Goal: Information Seeking & Learning: Find specific page/section

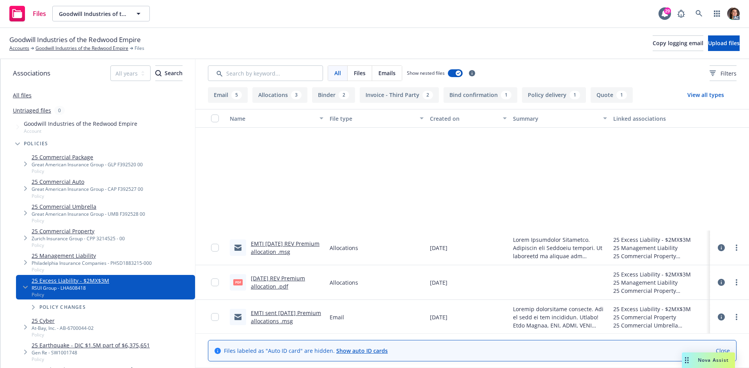
scroll to position [156, 0]
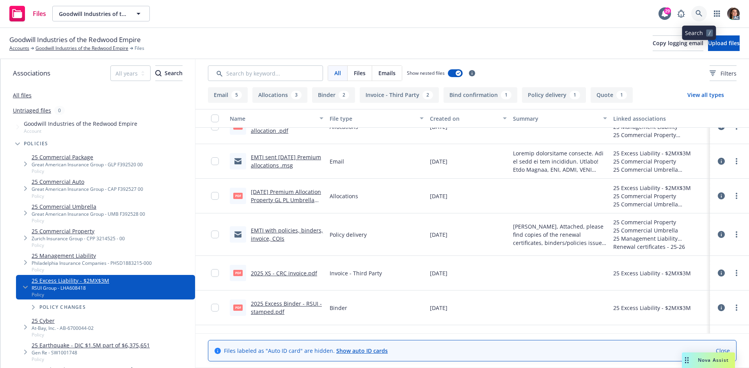
click at [699, 13] on icon at bounding box center [698, 13] width 7 height 7
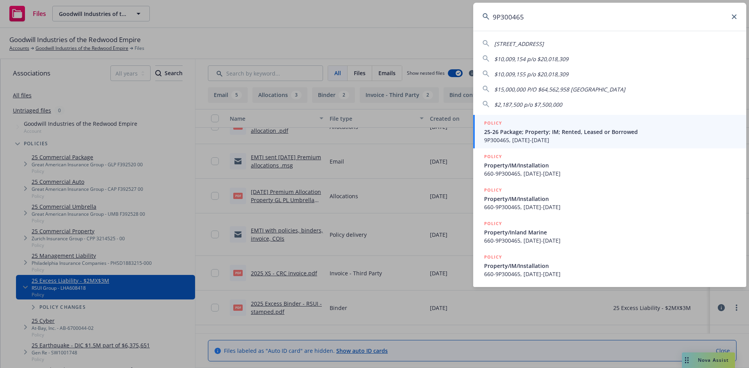
type input "9P300465"
click at [575, 129] on span "25-26 Package; Property; IM; Rented, Leased or Borrowed" at bounding box center [610, 132] width 253 height 8
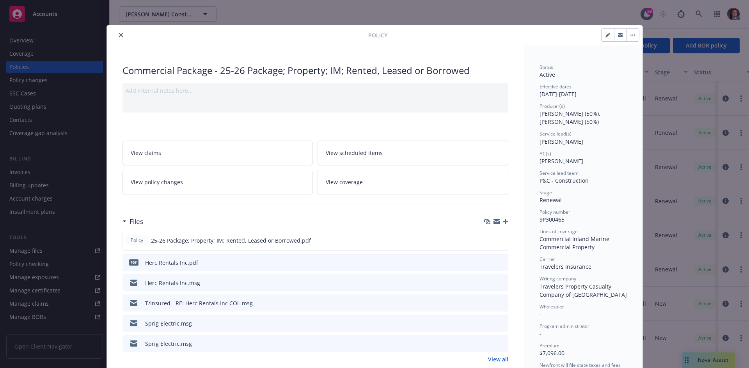
click at [119, 36] on icon "close" at bounding box center [121, 35] width 5 height 5
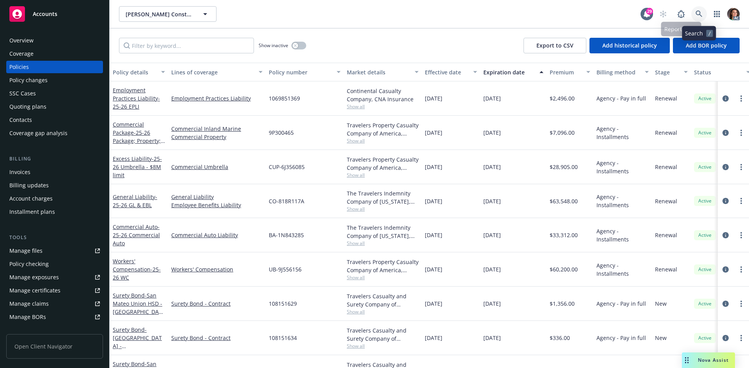
click at [698, 11] on icon at bounding box center [698, 14] width 7 height 7
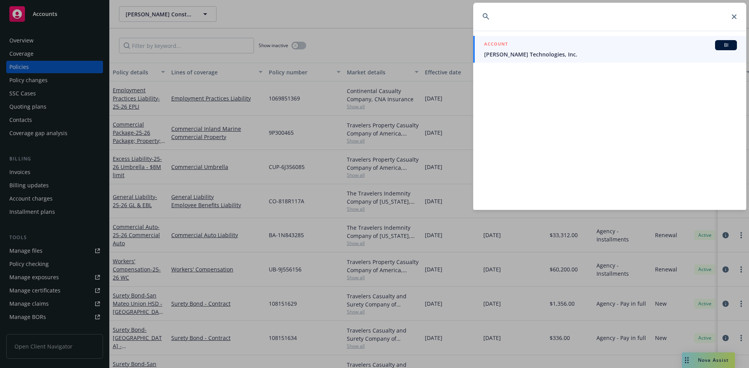
drag, startPoint x: 537, startPoint y: 28, endPoint x: 454, endPoint y: 28, distance: 82.7
click at [454, 28] on div "ACCOUNT BI Jane Technologies, Inc." at bounding box center [374, 184] width 749 height 368
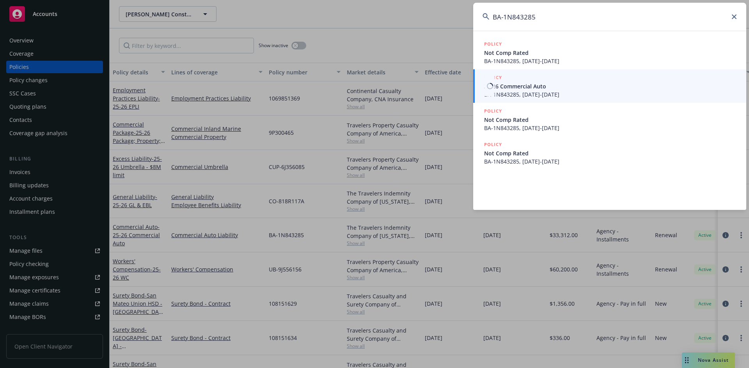
type input "BA-1N843285"
click at [506, 83] on span "25-26 Commercial Auto" at bounding box center [610, 86] width 253 height 8
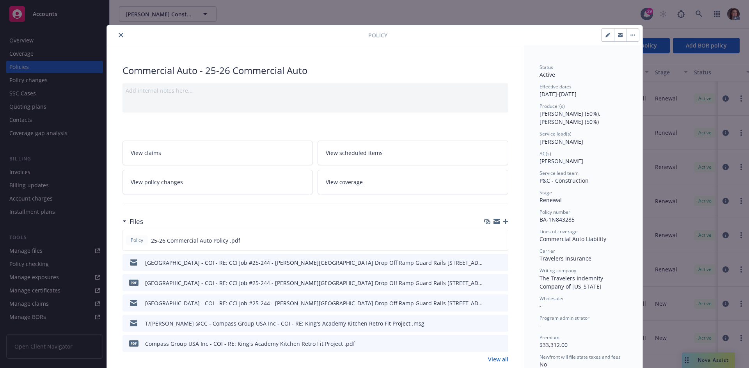
drag, startPoint x: 118, startPoint y: 35, endPoint x: 220, endPoint y: 4, distance: 106.4
click at [119, 34] on icon "close" at bounding box center [121, 35] width 5 height 5
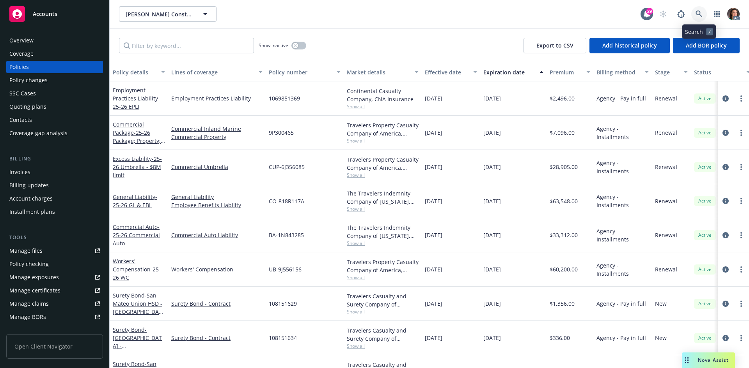
click at [696, 12] on icon at bounding box center [698, 14] width 7 height 7
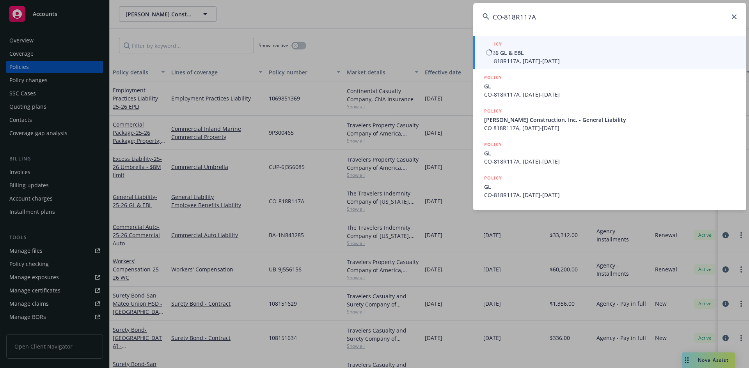
type input "CO-818R117A"
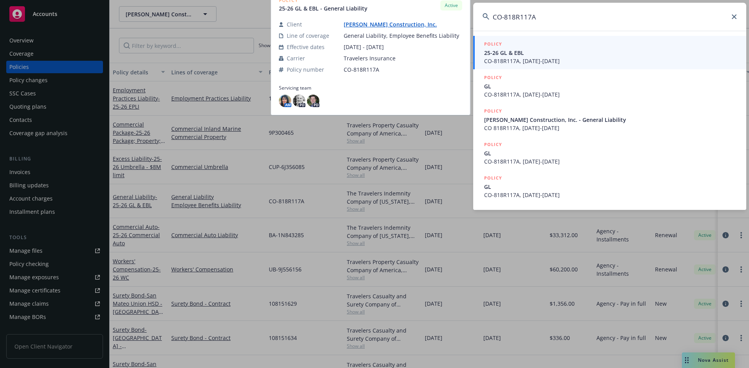
click at [526, 62] on span "CO-818R117A, 01/01/2025-01/01/2026" at bounding box center [610, 61] width 253 height 8
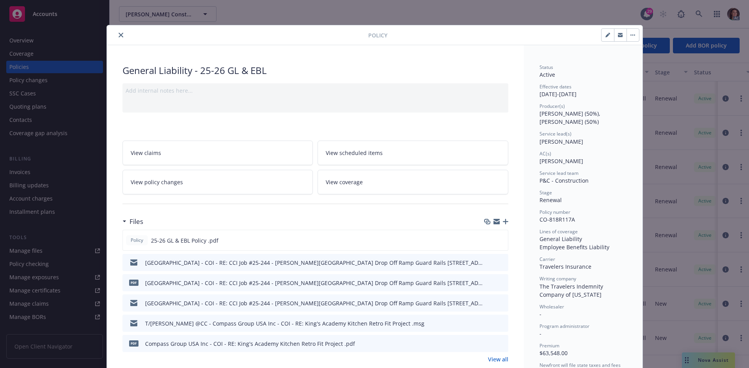
click at [116, 31] on button "close" at bounding box center [120, 34] width 9 height 9
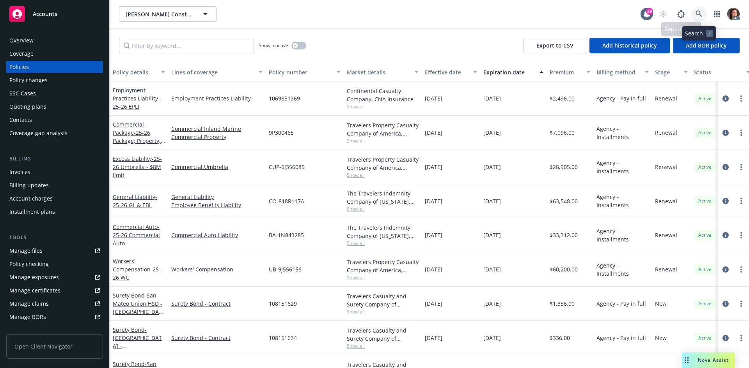
click at [700, 16] on icon at bounding box center [698, 14] width 7 height 7
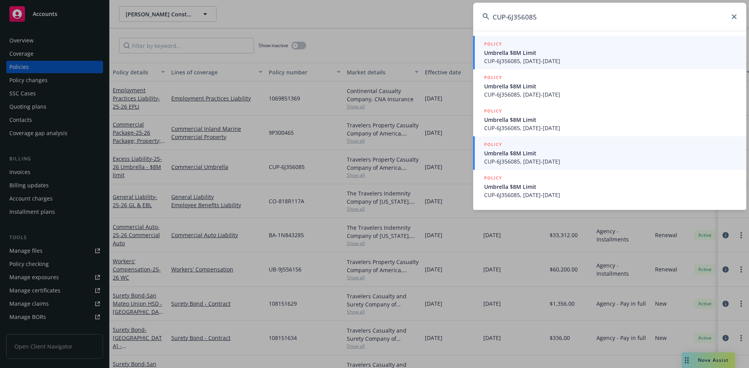
type input "CUP-6J356085"
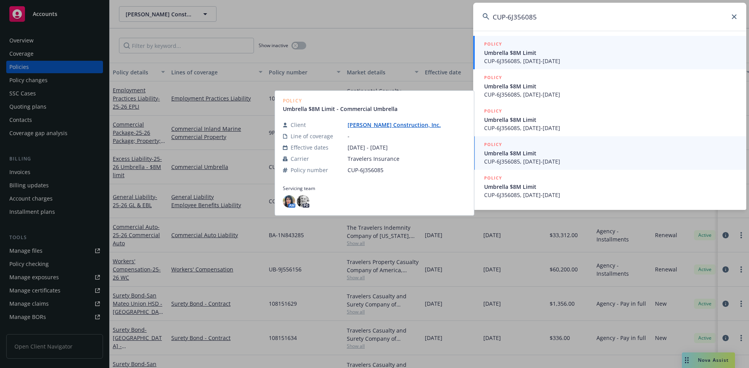
click at [536, 53] on span "Umbrella $8M Limit" at bounding box center [610, 53] width 253 height 8
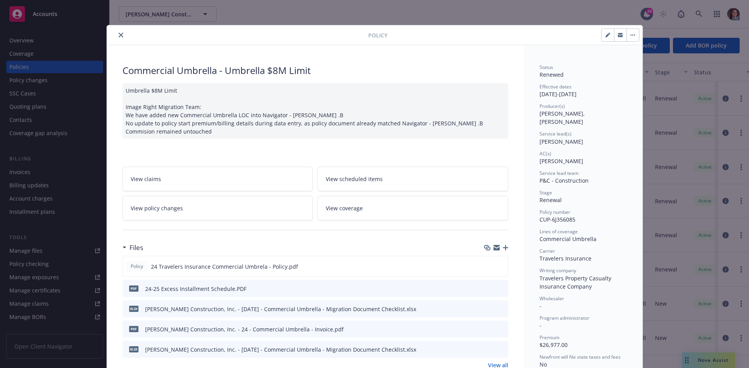
drag, startPoint x: 117, startPoint y: 36, endPoint x: 122, endPoint y: 33, distance: 5.8
click at [119, 36] on icon "close" at bounding box center [121, 35] width 5 height 5
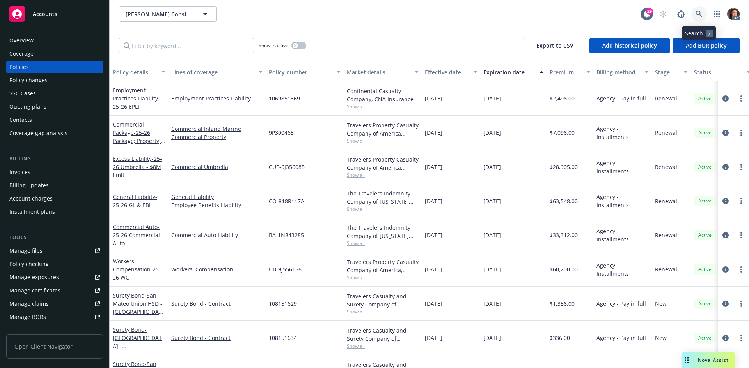
click at [696, 15] on icon at bounding box center [698, 14] width 7 height 7
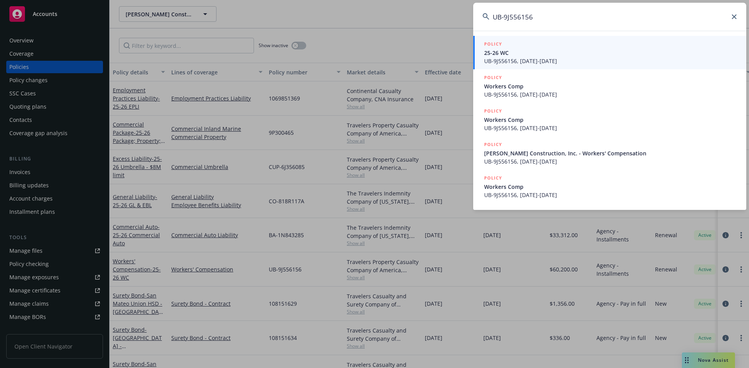
type input "UB-9J556156"
click at [561, 57] on span "UB-9J556156, 01/01/2025-01/01/2026" at bounding box center [610, 61] width 253 height 8
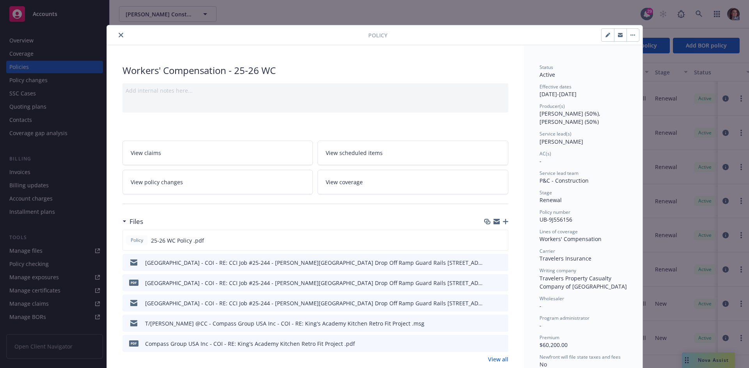
drag, startPoint x: 119, startPoint y: 37, endPoint x: 266, endPoint y: 4, distance: 150.9
click at [119, 37] on icon "close" at bounding box center [121, 35] width 5 height 5
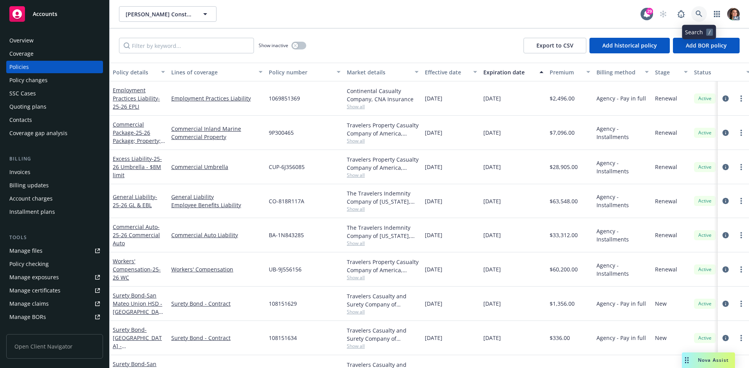
click at [699, 21] on link at bounding box center [699, 14] width 16 height 16
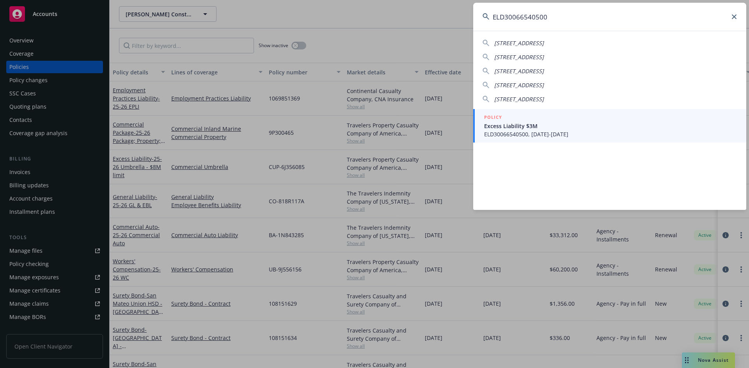
type input "ELD30066540500"
click at [512, 133] on span "ELD30066540500, 08/14/2024-01/01/2026" at bounding box center [610, 134] width 253 height 8
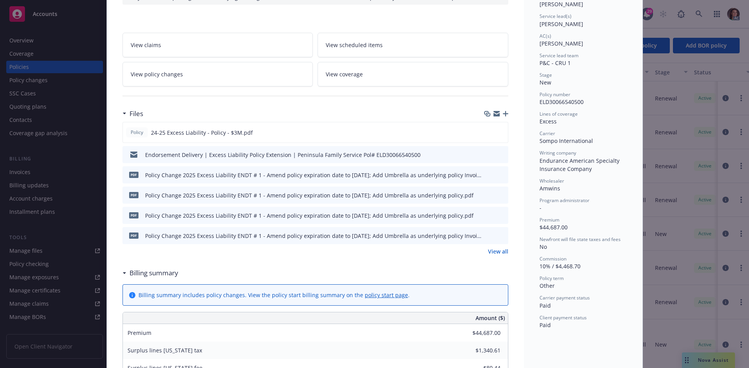
scroll to position [117, 0]
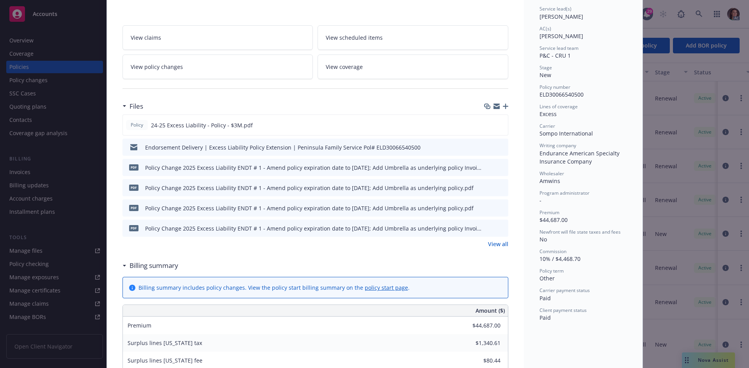
click at [491, 248] on link "View all" at bounding box center [498, 244] width 20 height 8
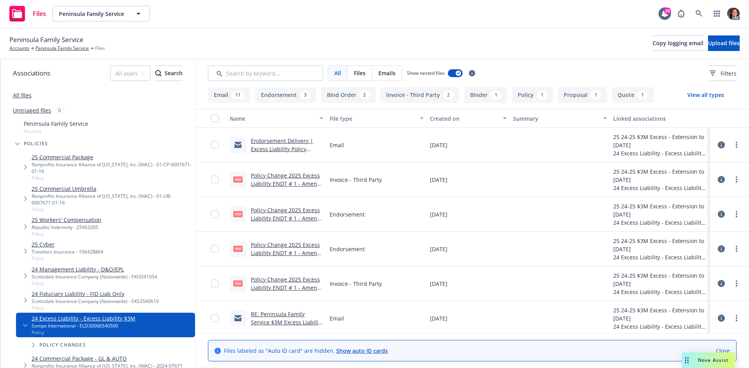
click at [284, 172] on link "Policy Change 2025 Excess Liability ENDT # 1 - Amend policy expiration date to …" at bounding box center [286, 196] width 70 height 48
click at [271, 290] on link "Policy Change 2025 Excess Liability ENDT # 1 - Amend policy expiration date to …" at bounding box center [286, 300] width 70 height 48
click at [703, 19] on link at bounding box center [699, 14] width 16 height 16
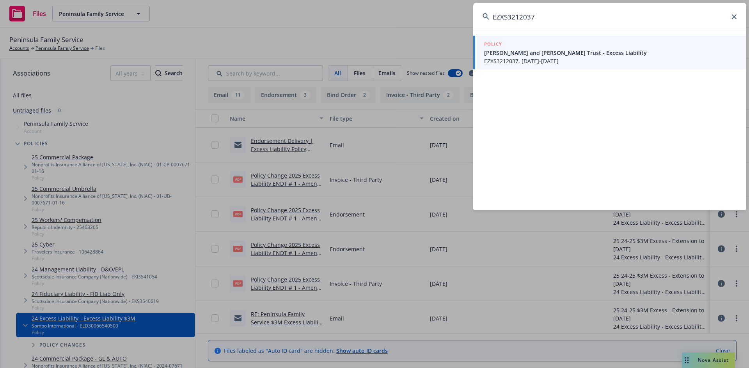
type input "EZXS3212037"
click at [526, 44] on div "POLICY" at bounding box center [610, 44] width 253 height 9
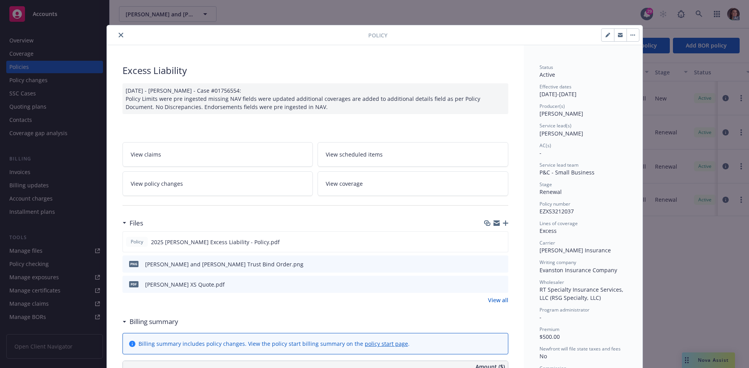
click at [113, 38] on div at bounding box center [239, 34] width 258 height 9
click at [112, 36] on div at bounding box center [239, 34] width 258 height 9
click at [116, 35] on button "close" at bounding box center [120, 34] width 9 height 9
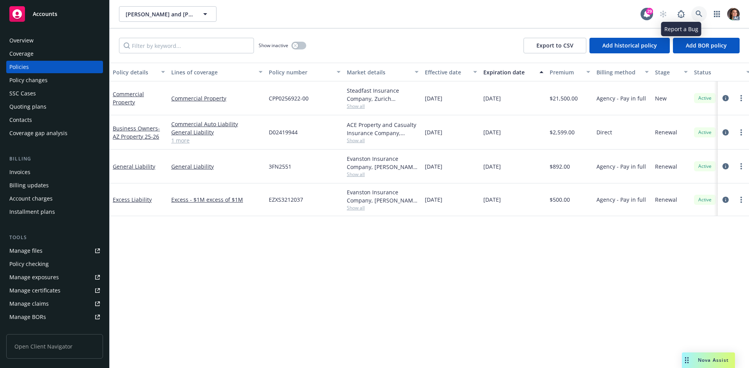
click at [697, 13] on icon at bounding box center [698, 14] width 7 height 7
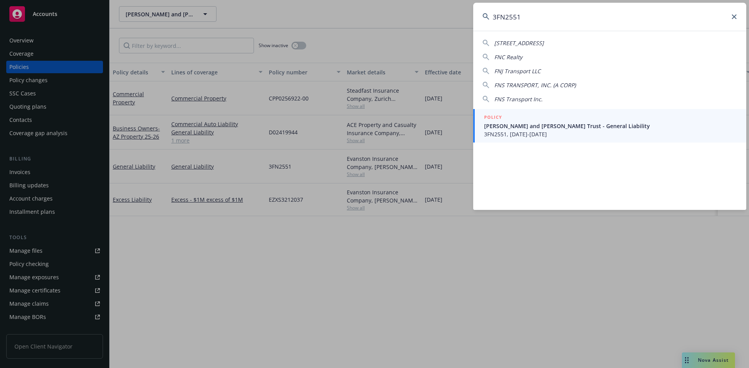
type input "3FN2551"
click at [557, 110] on link "POLICY [PERSON_NAME] and [PERSON_NAME] Trust - General Liability 3FN2551, [DATE…" at bounding box center [609, 126] width 273 height 34
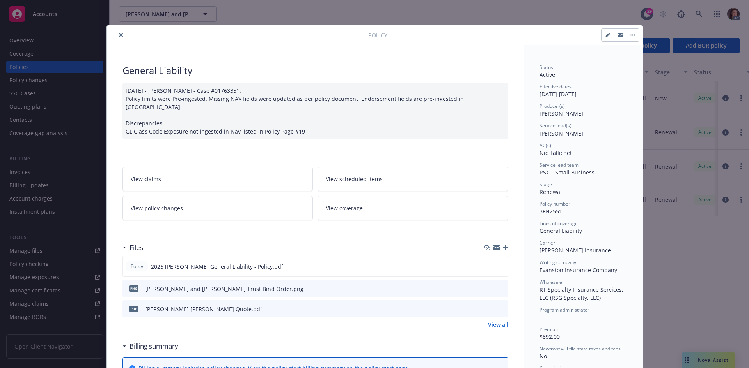
click at [119, 33] on icon "close" at bounding box center [121, 35] width 5 height 5
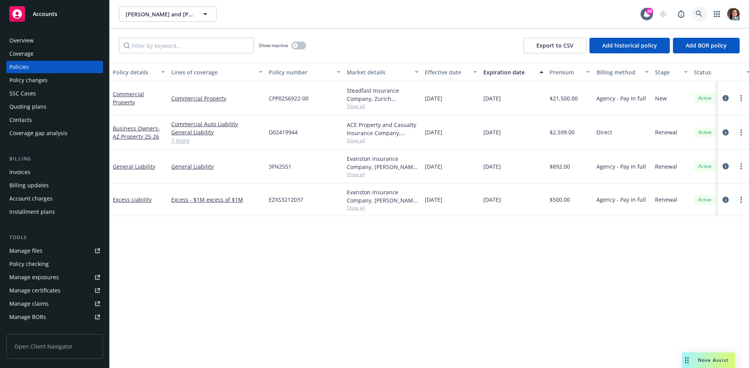
click at [699, 14] on icon at bounding box center [698, 14] width 7 height 7
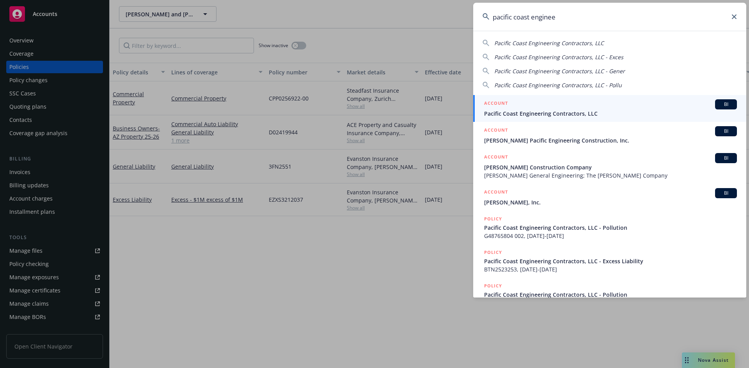
type input "pacific coast enginee"
click at [548, 112] on span "Pacific Coast Engineering Contractors, LLC" at bounding box center [610, 114] width 253 height 8
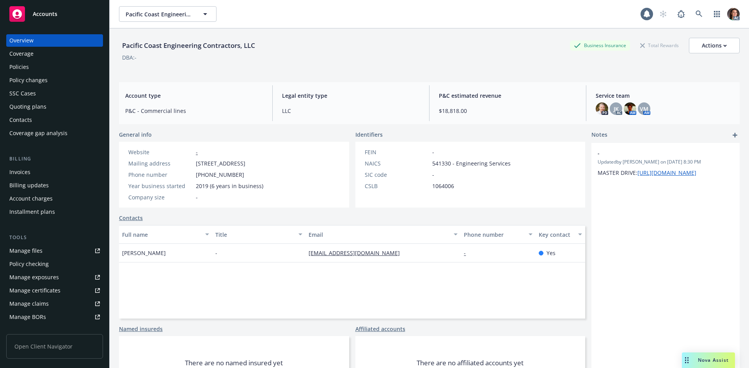
click at [59, 66] on div "Policies" at bounding box center [54, 67] width 90 height 12
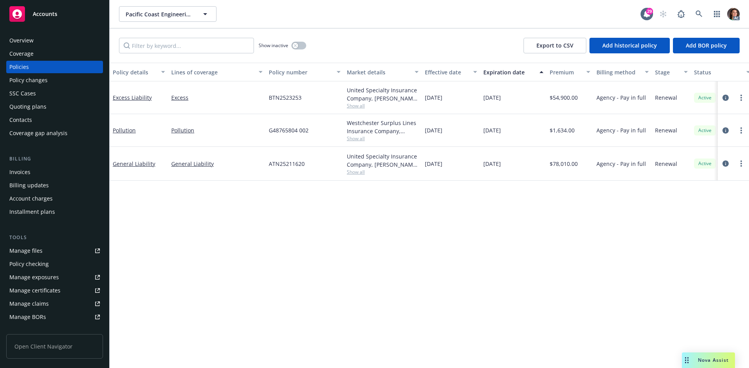
click at [448, 73] on div "Effective date" at bounding box center [447, 72] width 44 height 8
click at [140, 101] on link "General Liability" at bounding box center [134, 98] width 42 height 7
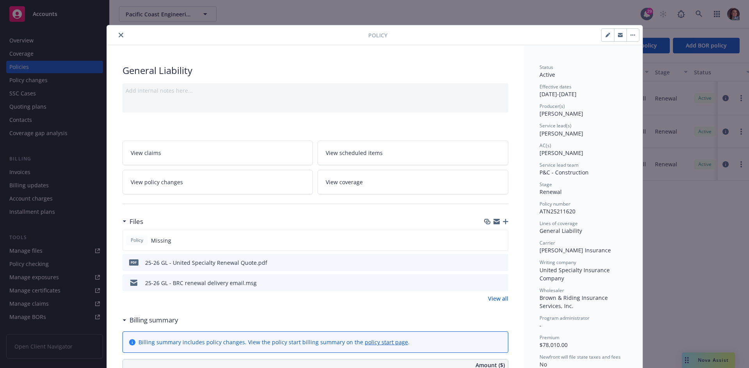
click at [553, 209] on span "ATN25211620" at bounding box center [557, 211] width 36 height 7
copy span "ATN25211620"
click at [122, 34] on div at bounding box center [239, 34] width 258 height 9
click at [119, 35] on icon "close" at bounding box center [121, 35] width 5 height 5
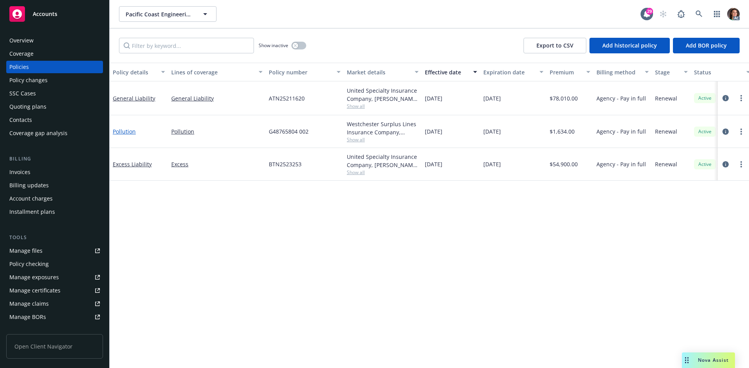
click at [122, 129] on link "Pollution" at bounding box center [124, 131] width 23 height 7
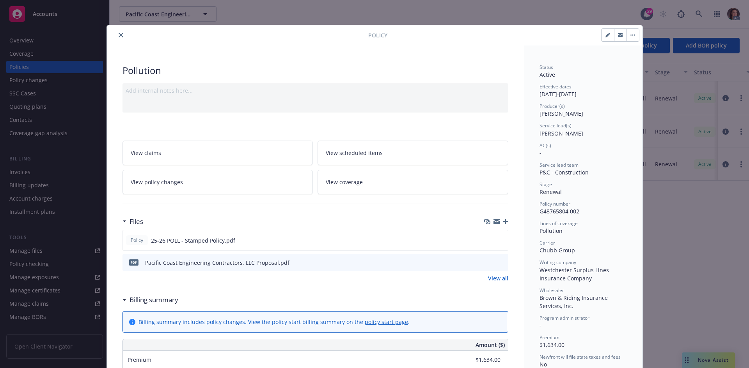
click at [556, 210] on span "G48765804 002" at bounding box center [559, 211] width 40 height 7
copy span "G48765804 002"
click at [119, 35] on icon "close" at bounding box center [121, 35] width 5 height 5
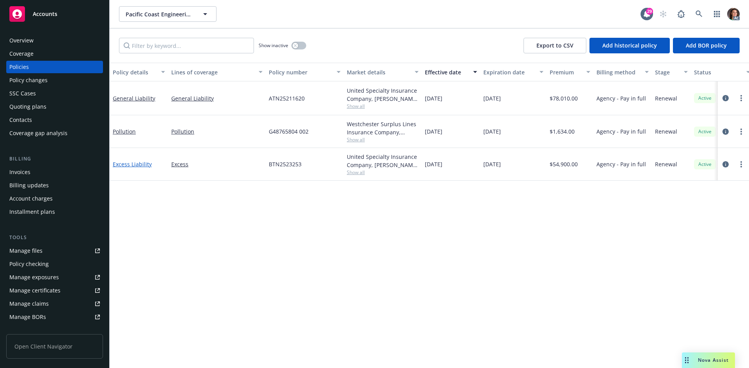
click at [131, 162] on link "Excess Liability" at bounding box center [132, 164] width 39 height 7
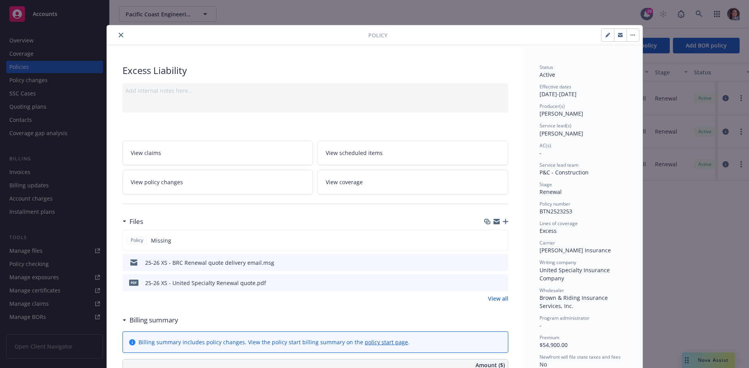
click at [554, 214] on span "BTN2523253" at bounding box center [555, 211] width 33 height 7
copy span "BTN2523253"
click at [116, 34] on button "close" at bounding box center [120, 34] width 9 height 9
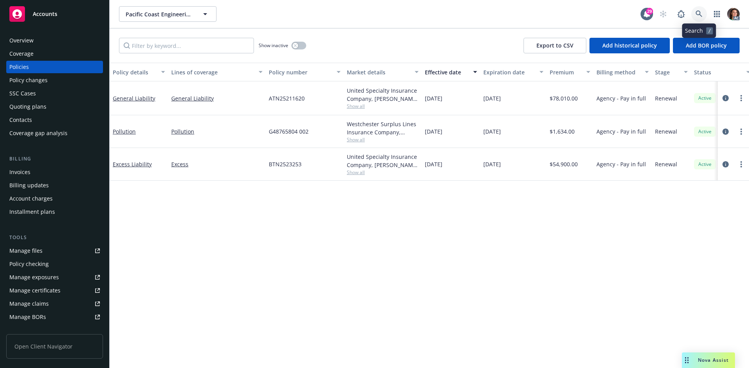
click at [700, 9] on link at bounding box center [699, 14] width 16 height 16
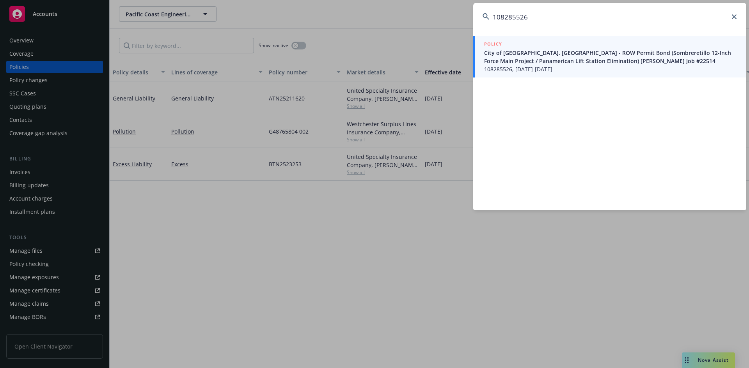
type input "108285526"
click at [529, 63] on span "City of Laredo, TX - ROW Permit Bond (Sombreretillo 12-Inch Force Main Project …" at bounding box center [610, 57] width 253 height 16
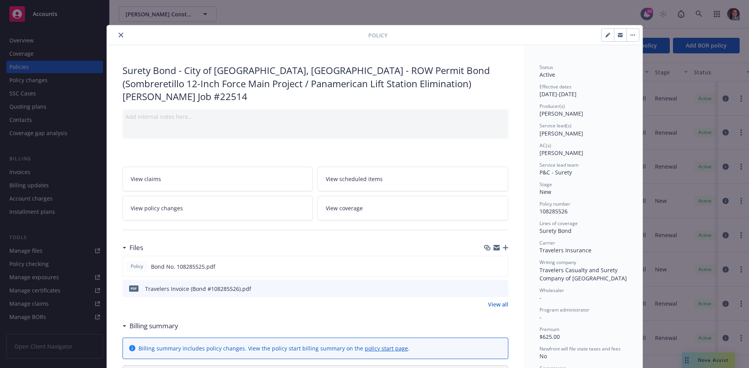
click at [119, 33] on icon "close" at bounding box center [121, 35] width 5 height 5
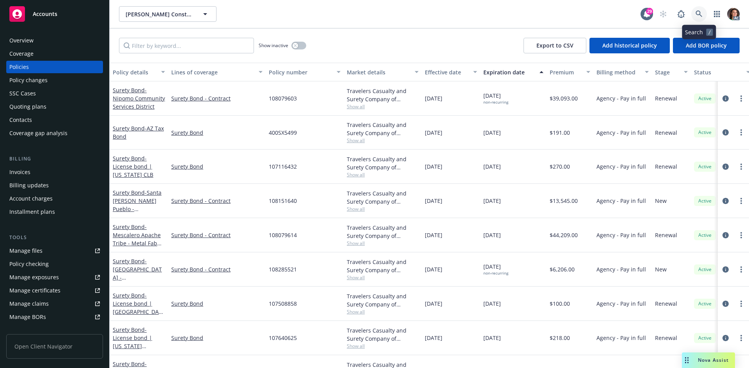
click at [694, 7] on link at bounding box center [699, 14] width 16 height 16
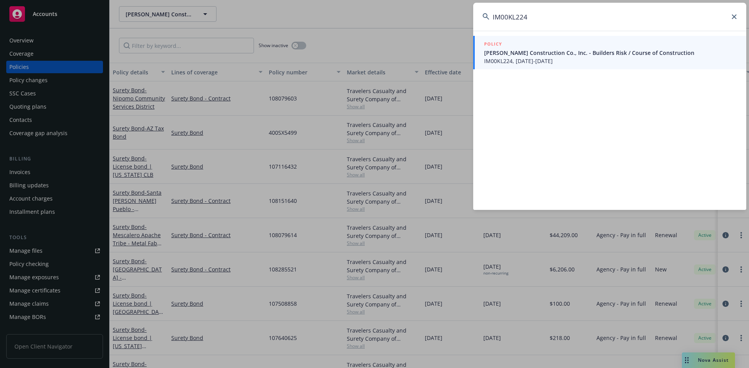
type input "IM00KL224"
click at [512, 64] on span "IM00KL224, 09/01/2024-09/01/2025" at bounding box center [610, 61] width 253 height 8
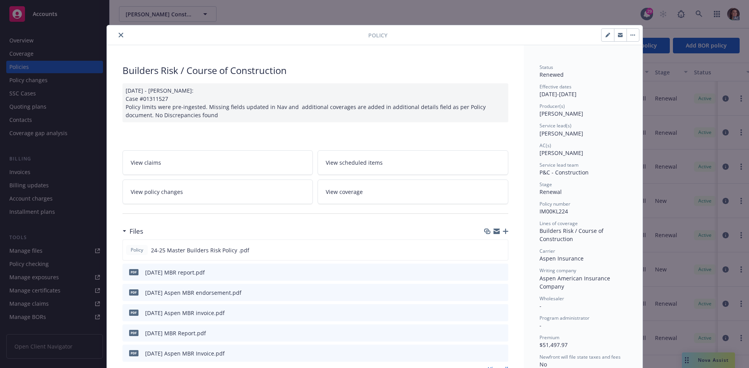
click at [497, 312] on icon "preview file" at bounding box center [500, 312] width 7 height 5
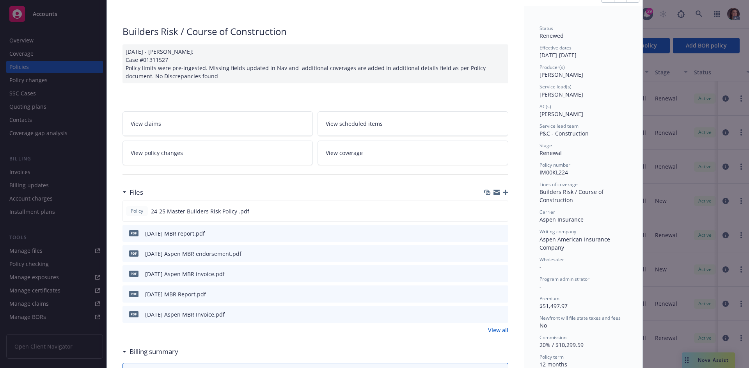
click at [500, 316] on icon "preview file" at bounding box center [500, 314] width 7 height 5
click at [489, 331] on link "View all" at bounding box center [498, 330] width 20 height 8
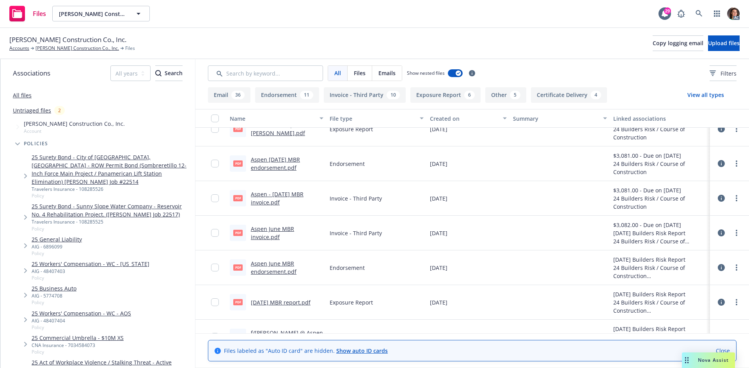
scroll to position [429, 0]
click at [280, 195] on link "Aspen - March 2025 MBR invoice.pdf" at bounding box center [277, 198] width 53 height 16
click at [698, 19] on link at bounding box center [699, 14] width 16 height 16
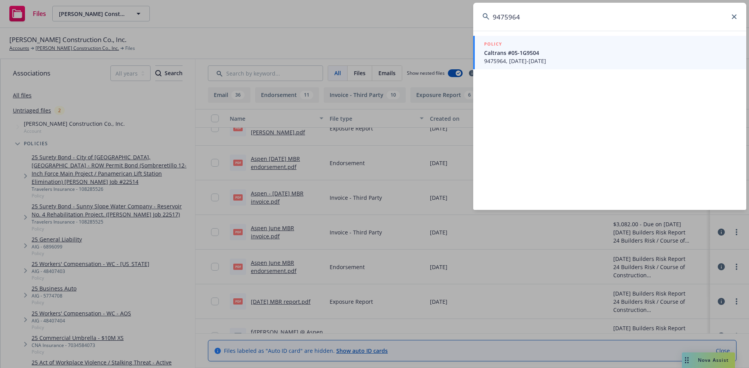
type input "9475964"
click at [512, 49] on span "Caltrans #05-1G9504" at bounding box center [610, 53] width 253 height 8
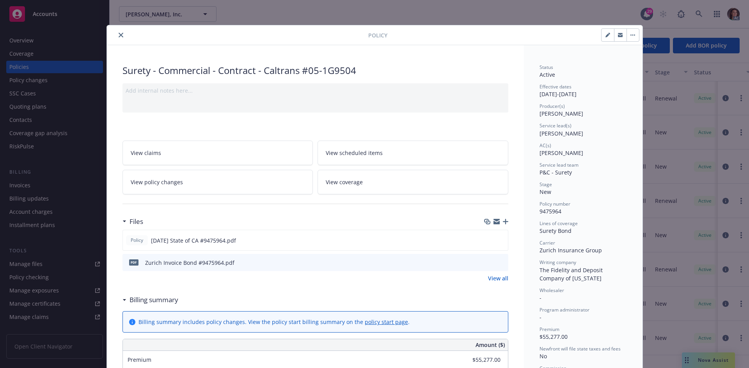
click at [497, 264] on icon "preview file" at bounding box center [500, 262] width 7 height 5
drag, startPoint x: 114, startPoint y: 35, endPoint x: 313, endPoint y: 19, distance: 199.1
click at [116, 35] on button "close" at bounding box center [120, 34] width 9 height 9
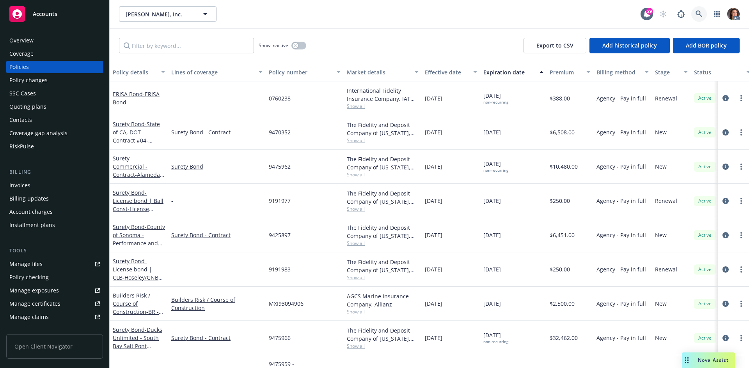
click at [701, 12] on icon at bounding box center [698, 14] width 7 height 7
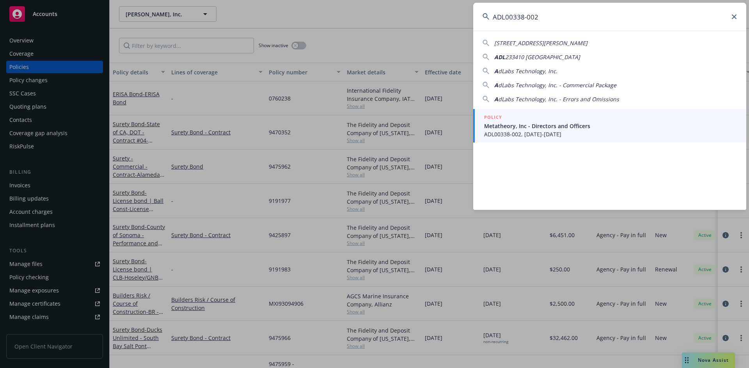
type input "ADL00338-002"
drag, startPoint x: 522, startPoint y: 117, endPoint x: 521, endPoint y: 110, distance: 6.7
click at [522, 117] on div "POLICY" at bounding box center [610, 117] width 253 height 9
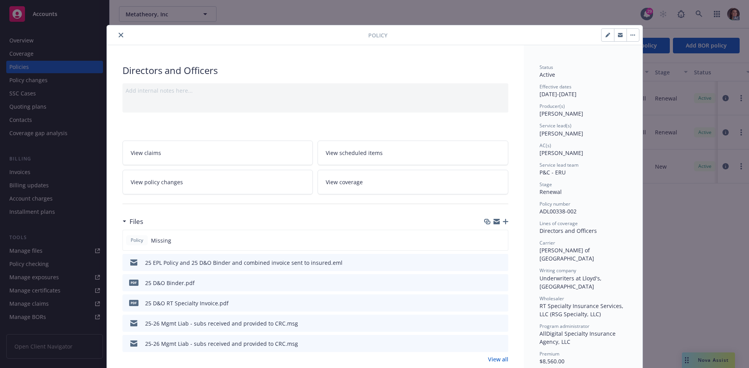
click at [497, 303] on icon "preview file" at bounding box center [500, 302] width 7 height 5
click at [115, 30] on div "Policy" at bounding box center [374, 35] width 535 height 20
drag, startPoint x: 118, startPoint y: 37, endPoint x: 160, endPoint y: 25, distance: 44.0
click at [119, 37] on button "close" at bounding box center [120, 34] width 9 height 9
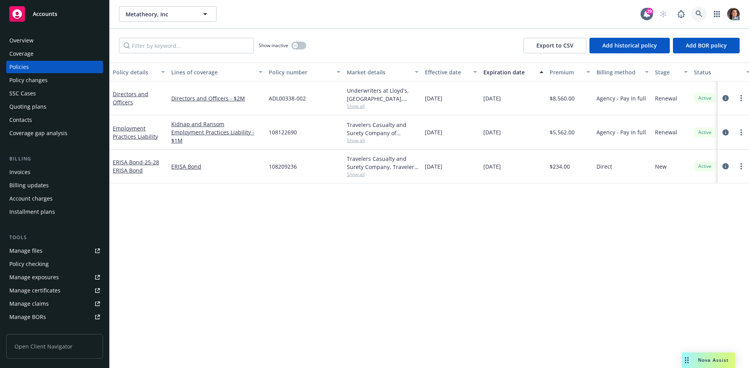
click at [693, 10] on link at bounding box center [699, 14] width 16 height 16
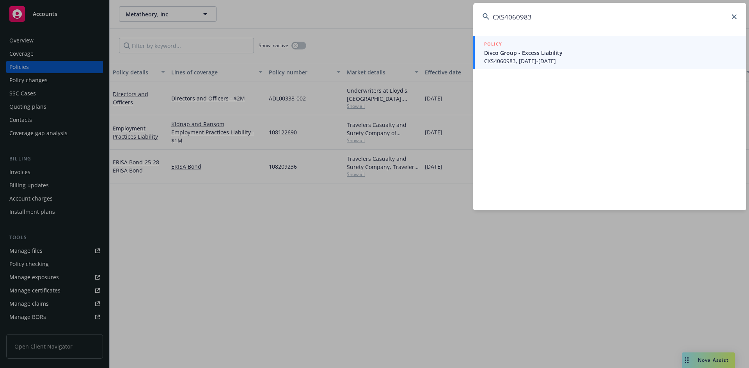
type input "CXS4060983"
click at [517, 51] on span "Divco Group - Excess Liability" at bounding box center [610, 53] width 253 height 8
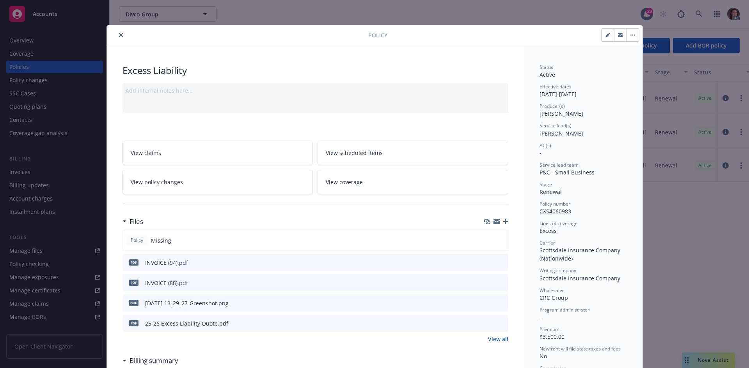
click at [498, 262] on icon "preview file" at bounding box center [500, 262] width 7 height 5
click at [116, 34] on button "close" at bounding box center [120, 34] width 9 height 9
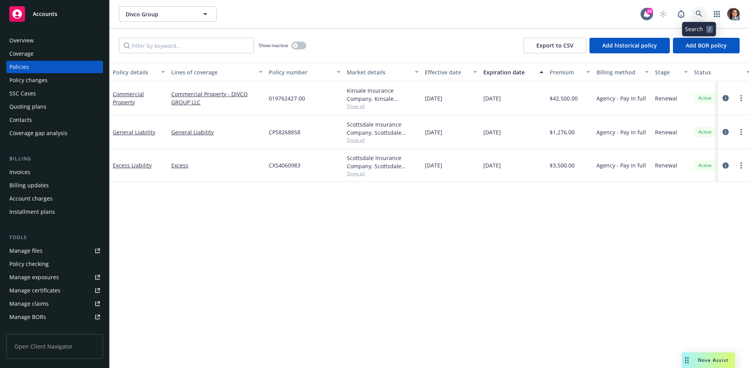
click at [702, 11] on link at bounding box center [699, 14] width 16 height 16
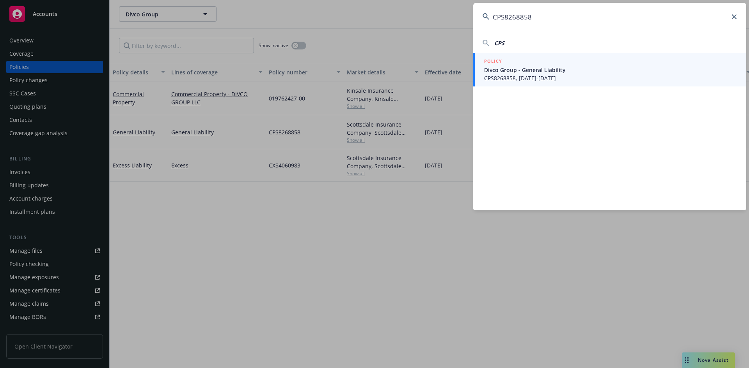
type input "CPS8268858"
click at [519, 66] on span "Divco Group - General Liability" at bounding box center [610, 70] width 253 height 8
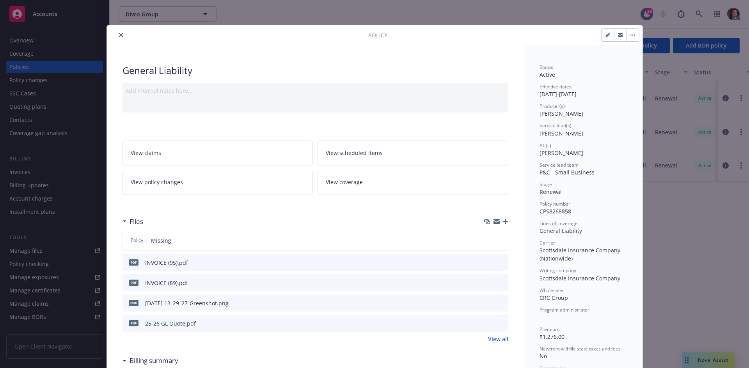
click at [498, 262] on icon "preview file" at bounding box center [500, 262] width 7 height 5
click at [120, 31] on button "close" at bounding box center [120, 34] width 9 height 9
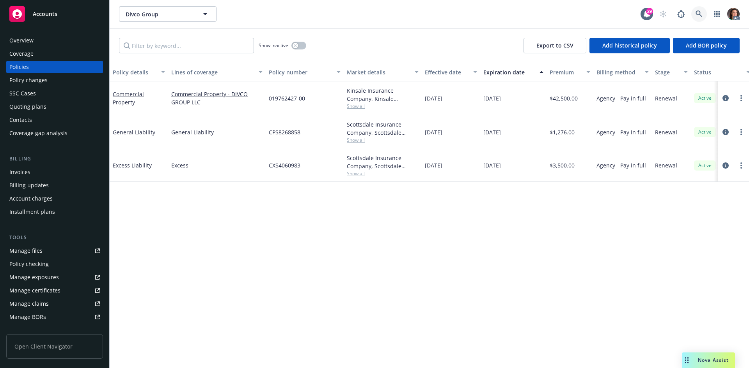
click at [695, 7] on link at bounding box center [699, 14] width 16 height 16
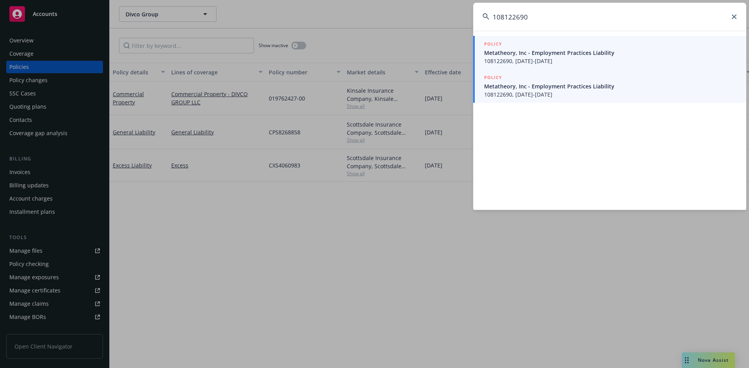
type input "108122690"
click at [516, 89] on span "Metatheory, Inc - Employment Practices Liability" at bounding box center [610, 86] width 253 height 8
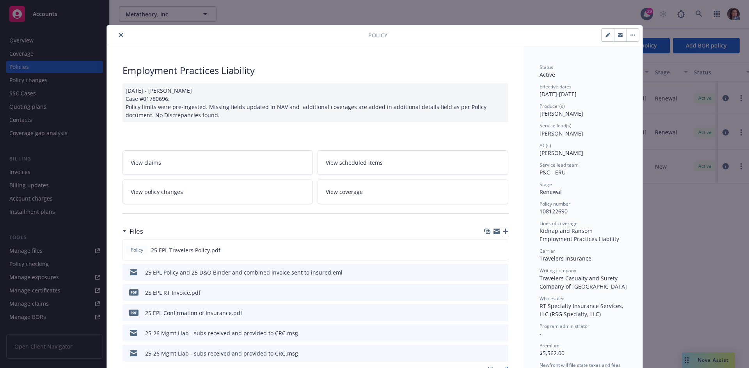
click at [499, 292] on icon "preview file" at bounding box center [500, 292] width 7 height 5
click at [116, 35] on button "close" at bounding box center [120, 34] width 9 height 9
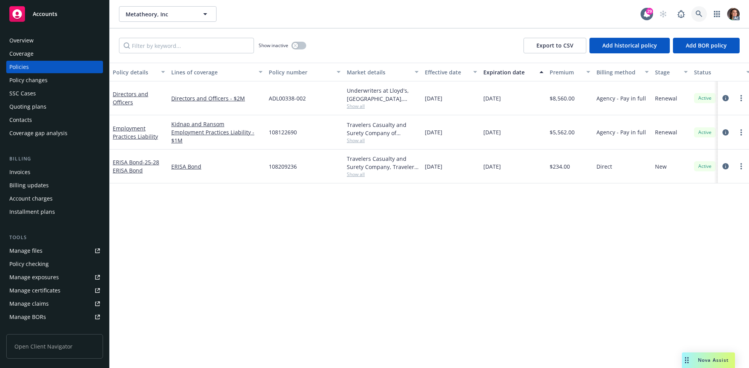
click at [699, 11] on icon at bounding box center [698, 14] width 7 height 7
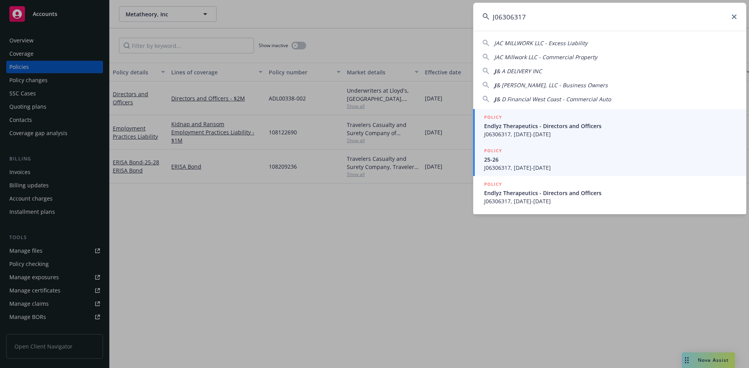
type input "J06306317"
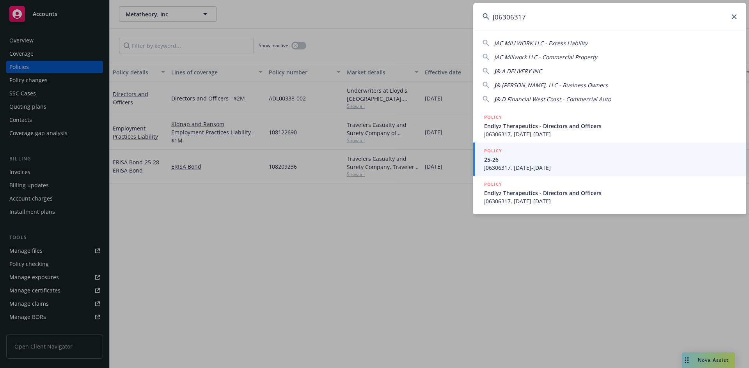
click at [516, 163] on span "25-26" at bounding box center [610, 160] width 253 height 8
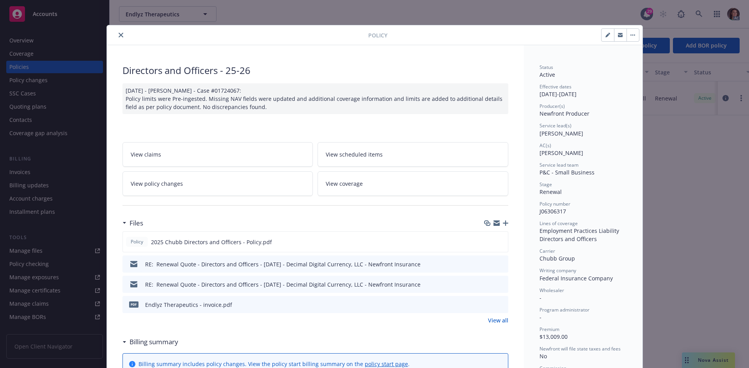
click at [498, 308] on button at bounding box center [501, 305] width 7 height 8
click at [498, 307] on button at bounding box center [501, 305] width 7 height 8
click at [497, 307] on icon "preview file" at bounding box center [500, 304] width 7 height 5
click at [112, 35] on div at bounding box center [239, 34] width 258 height 9
click at [120, 36] on icon "close" at bounding box center [121, 35] width 5 height 5
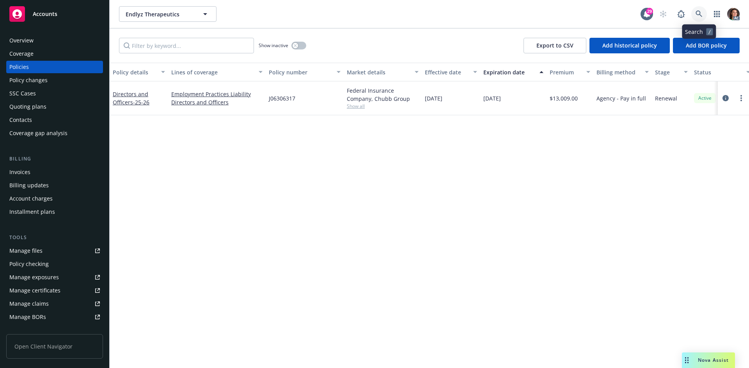
click at [696, 12] on icon at bounding box center [698, 14] width 7 height 7
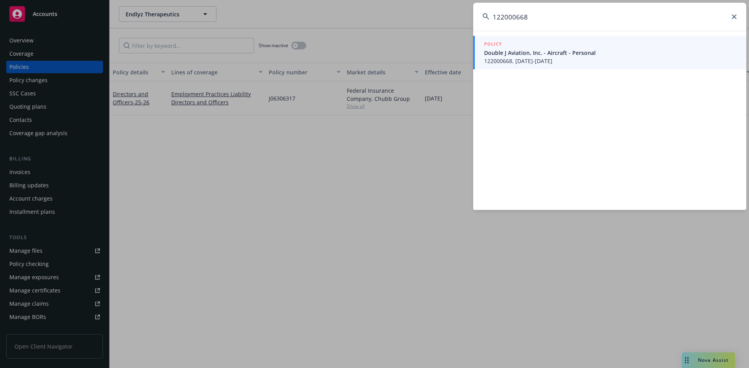
type input "122000668"
click at [501, 55] on span "Double J Aviation, Inc. - Aircraft - Personal" at bounding box center [610, 53] width 253 height 8
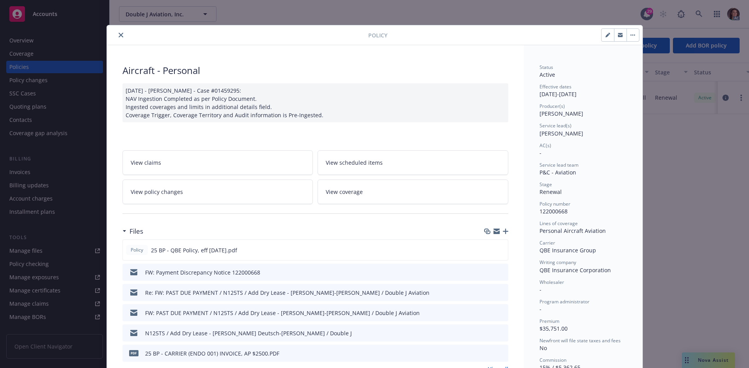
scroll to position [78, 0]
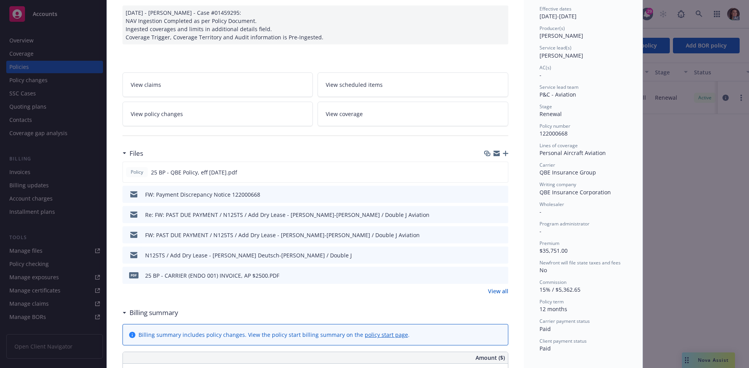
click at [497, 276] on icon "preview file" at bounding box center [500, 275] width 7 height 5
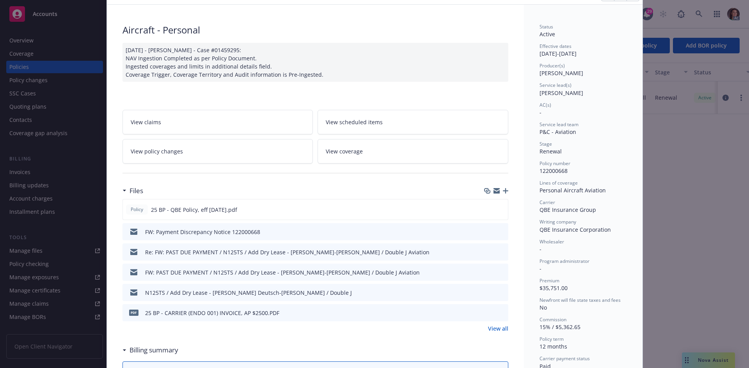
scroll to position [0, 0]
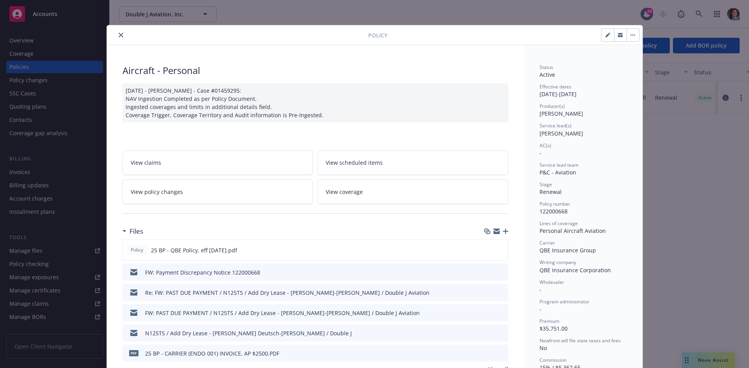
click at [117, 32] on button "close" at bounding box center [120, 34] width 9 height 9
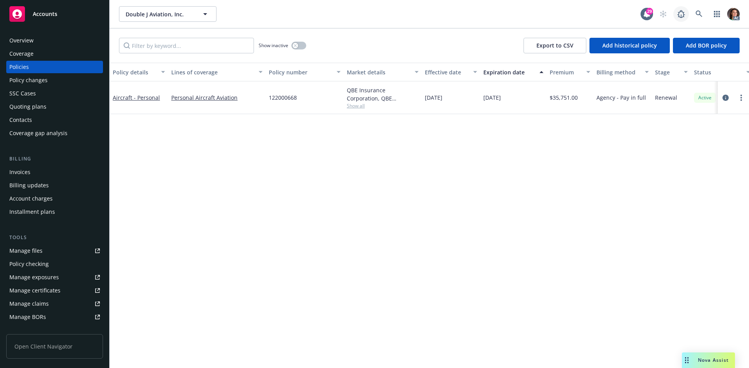
drag, startPoint x: 686, startPoint y: 19, endPoint x: 699, endPoint y: 18, distance: 13.3
click at [698, 20] on div "AC" at bounding box center [697, 14] width 84 height 16
click at [699, 15] on icon at bounding box center [698, 14] width 7 height 7
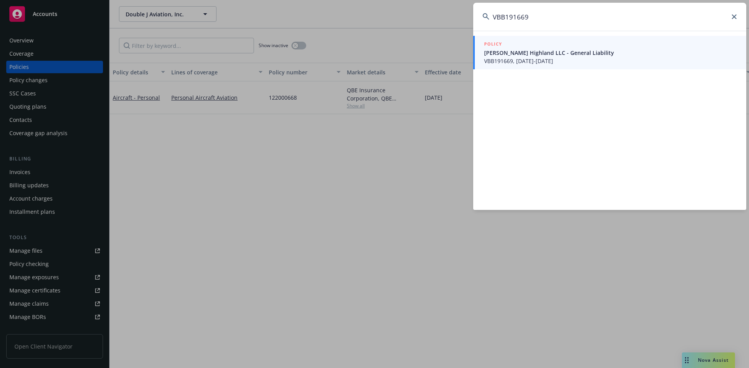
type input "VBB191669"
click at [577, 51] on span "Gregory J. Pestoni Highland LLC - General Liability" at bounding box center [610, 53] width 253 height 8
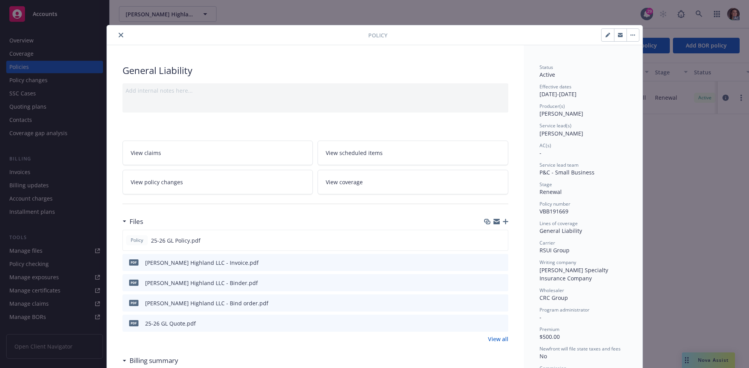
click at [497, 262] on icon "preview file" at bounding box center [500, 262] width 7 height 5
click at [119, 37] on icon "close" at bounding box center [121, 35] width 5 height 5
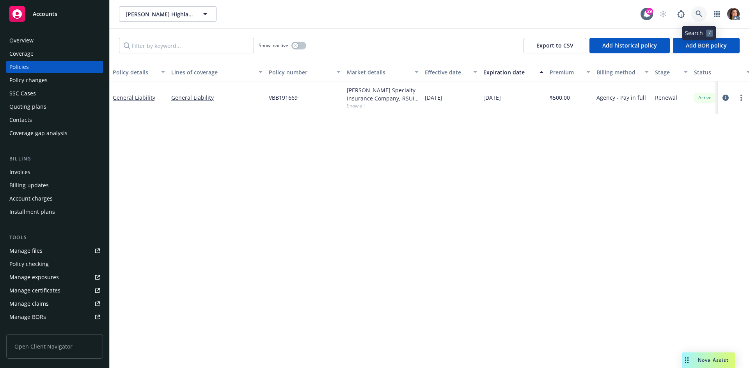
click at [698, 10] on link at bounding box center [699, 14] width 16 height 16
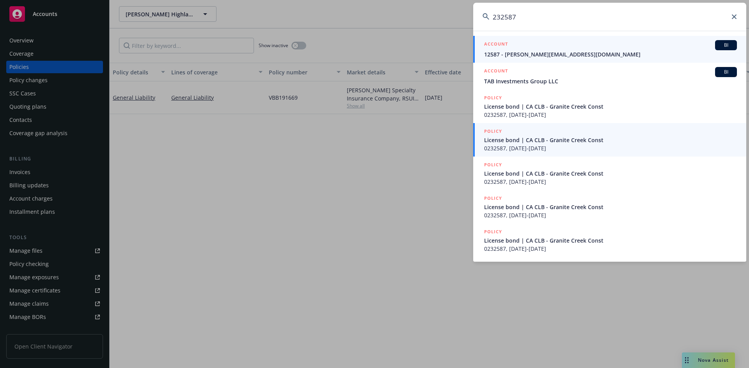
type input "232587"
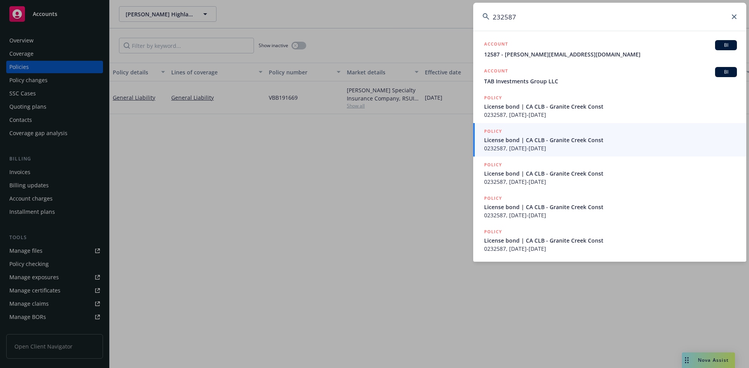
click at [518, 132] on div "POLICY" at bounding box center [610, 131] width 253 height 9
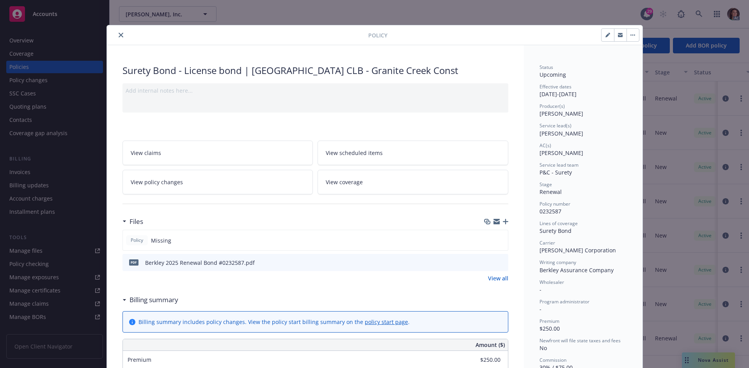
click at [499, 260] on icon "preview file" at bounding box center [500, 262] width 7 height 5
